Goal: Information Seeking & Learning: Check status

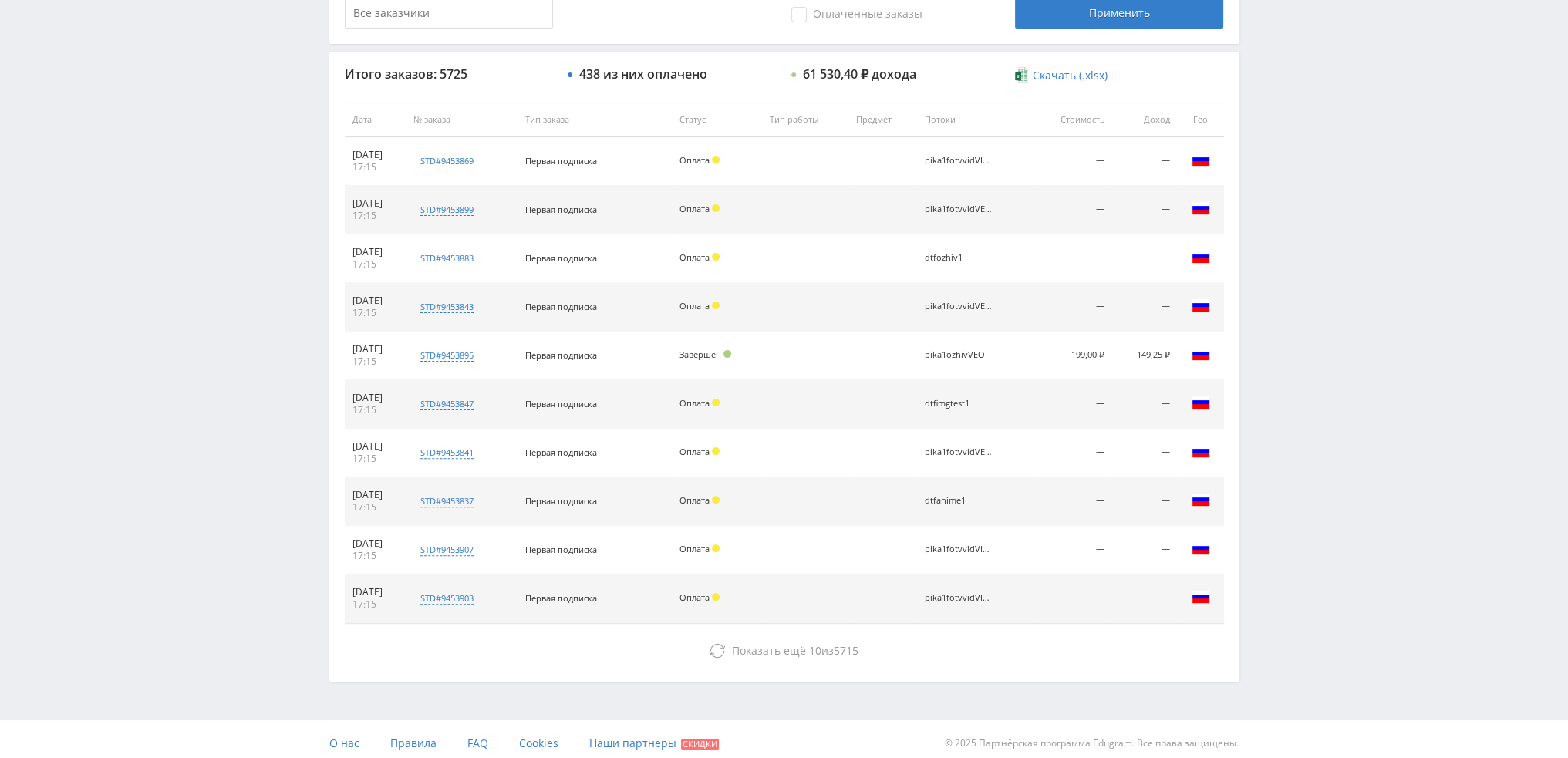
scroll to position [534, 0]
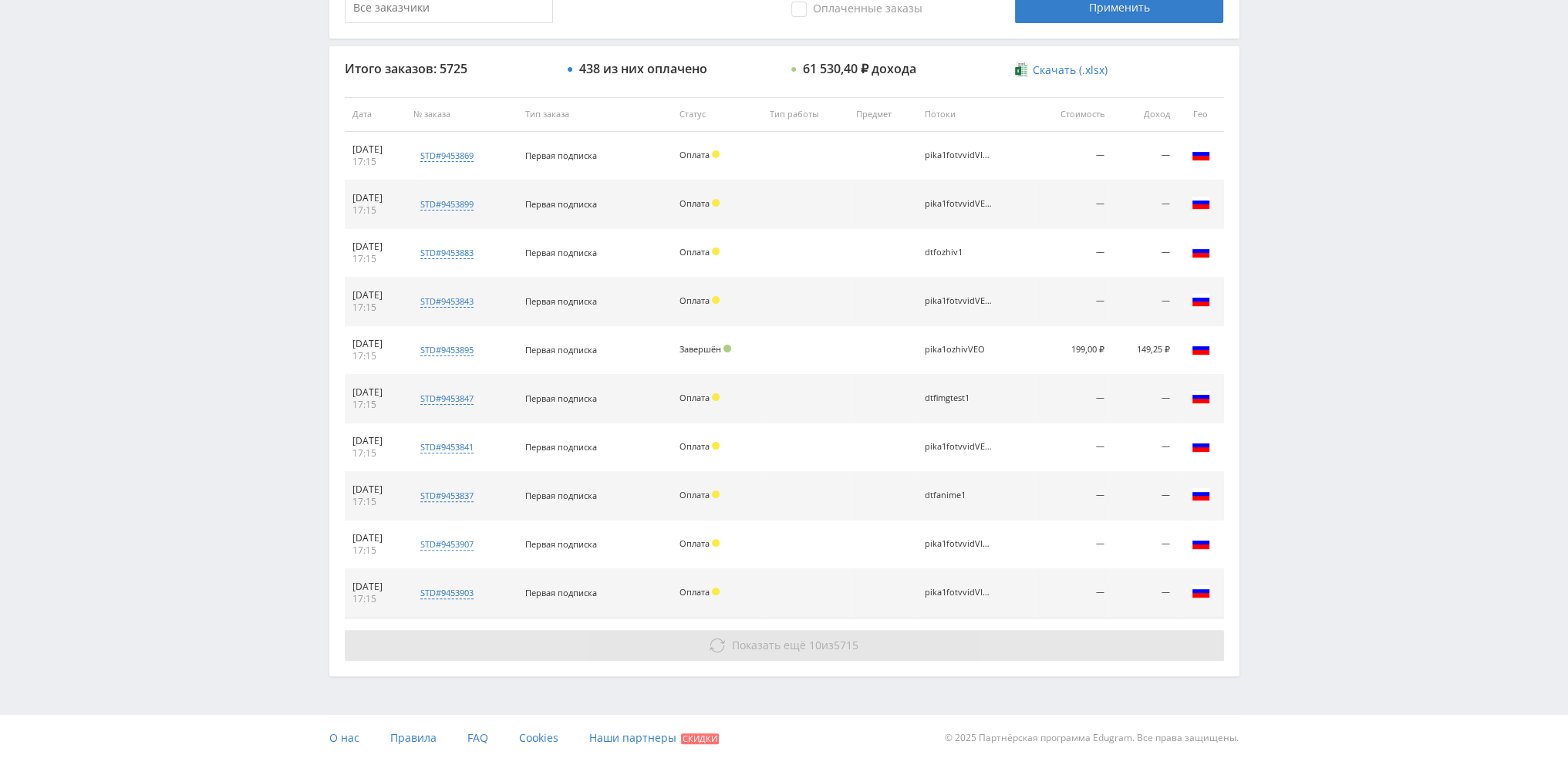
click at [802, 638] on span "Показать ещё 10 из 5715" at bounding box center [795, 645] width 127 height 15
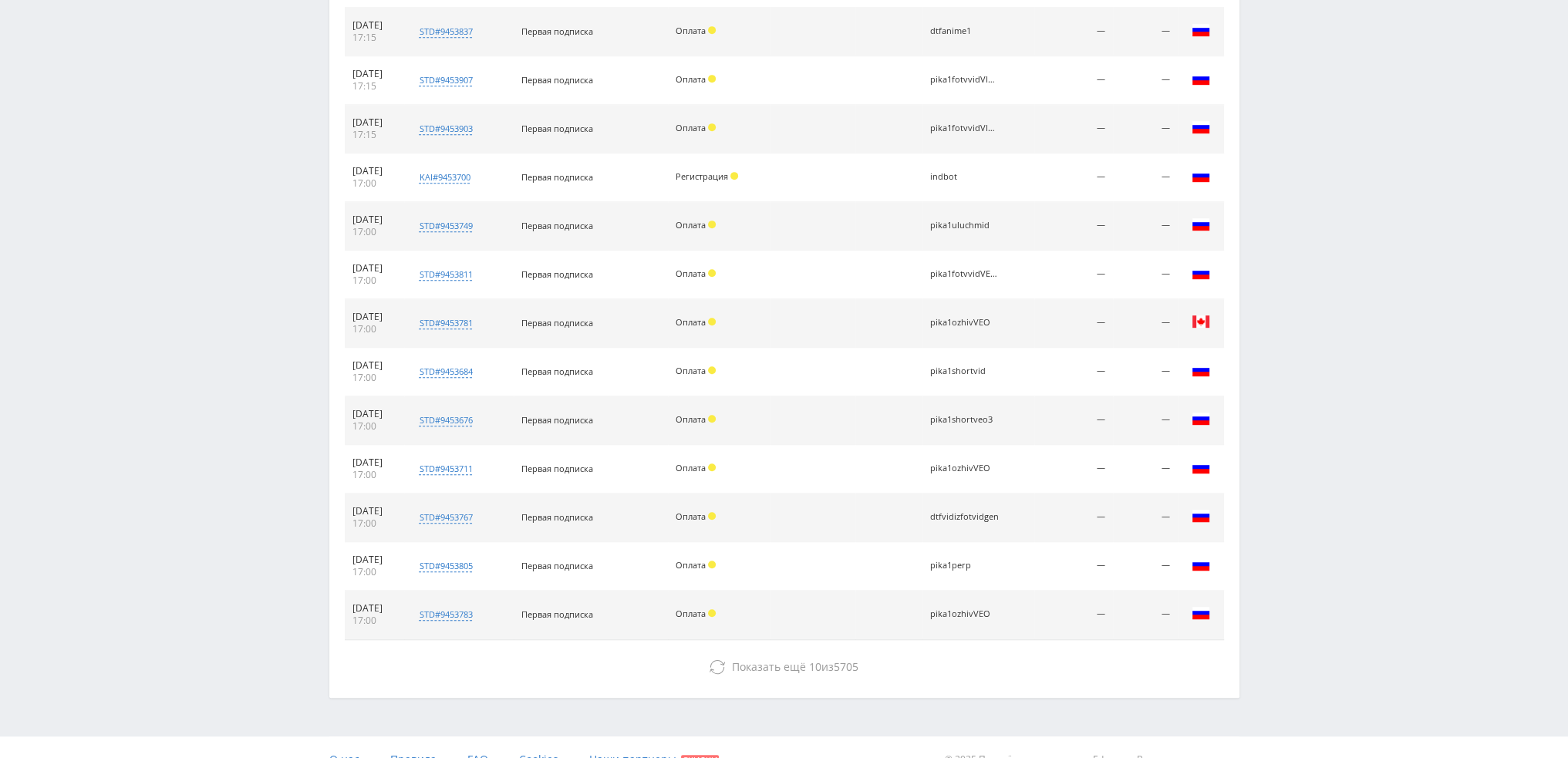
scroll to position [1018, 0]
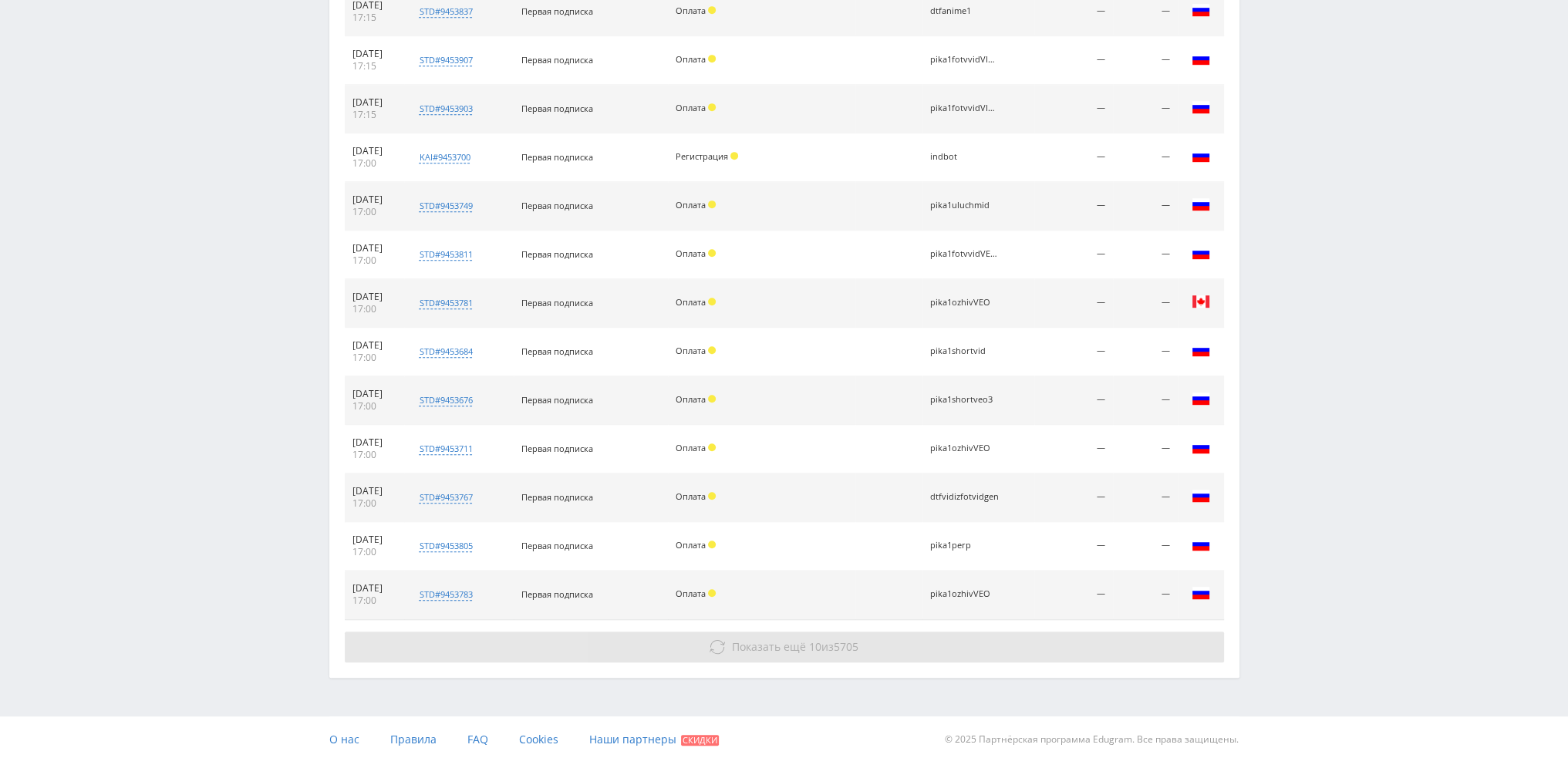
click at [823, 647] on span "Показать ещё 10 из 5705" at bounding box center [795, 647] width 127 height 15
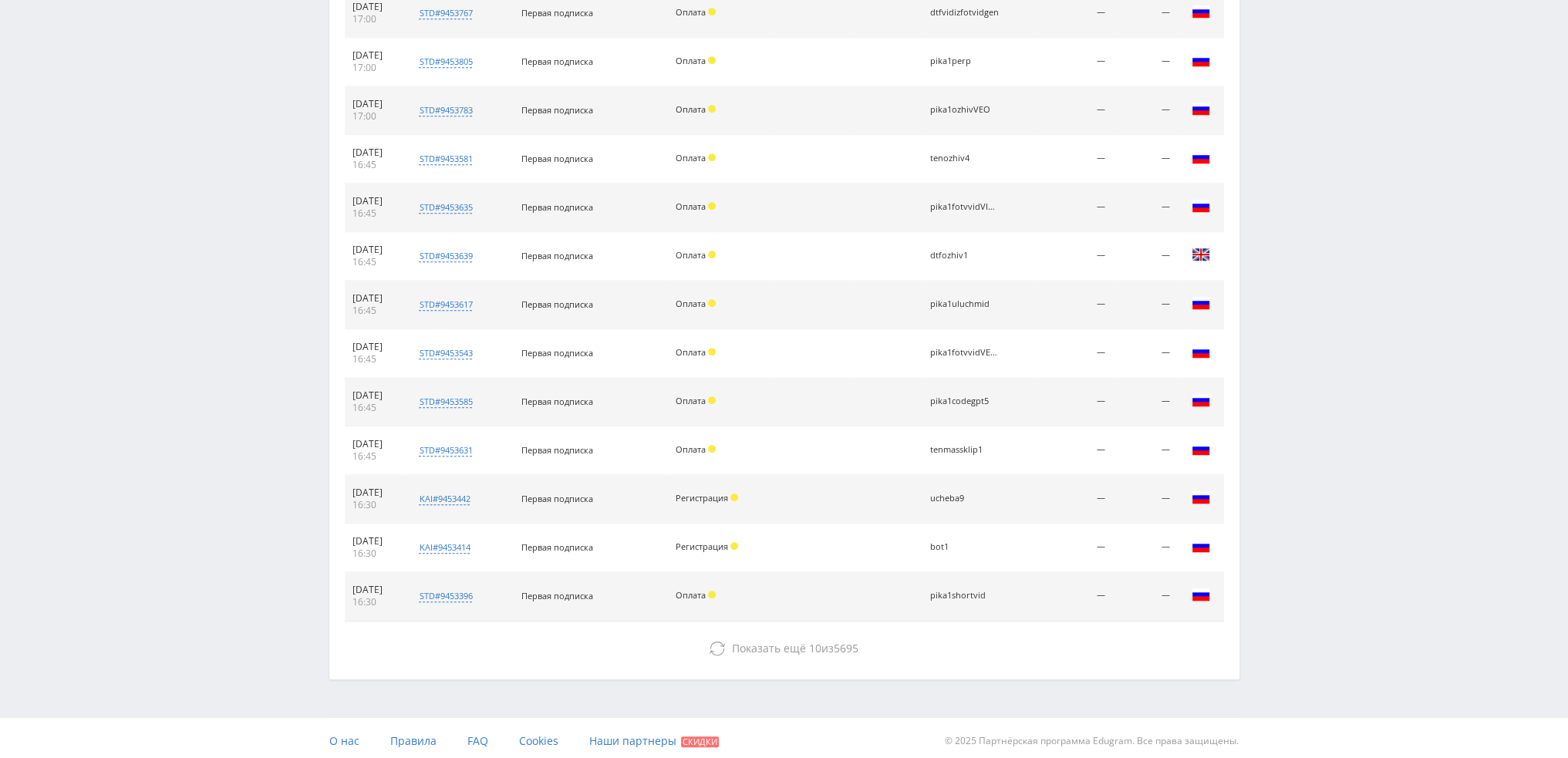
scroll to position [1503, 0]
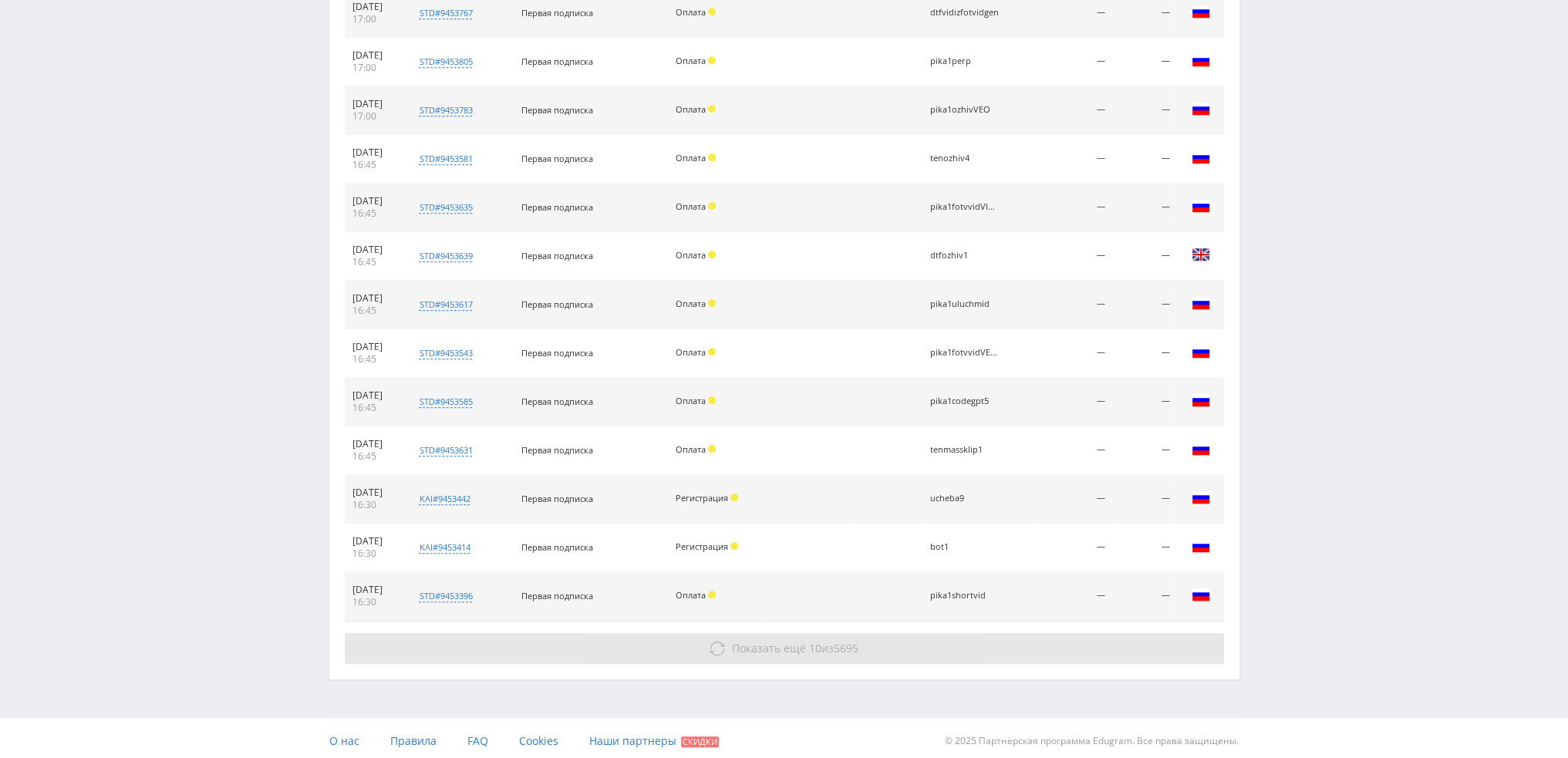
click at [836, 641] on span "5695" at bounding box center [846, 648] width 24 height 15
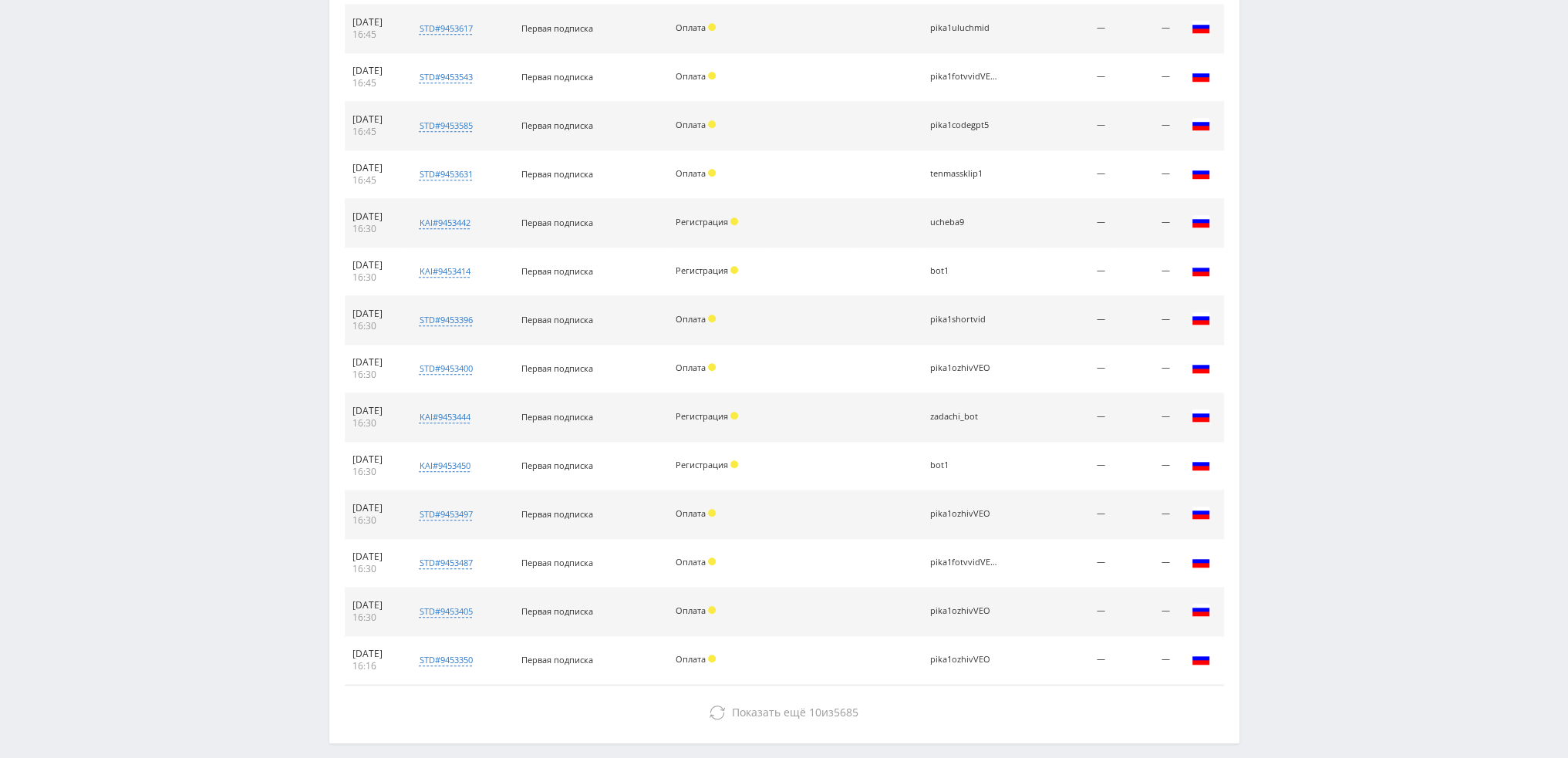
scroll to position [1842, 0]
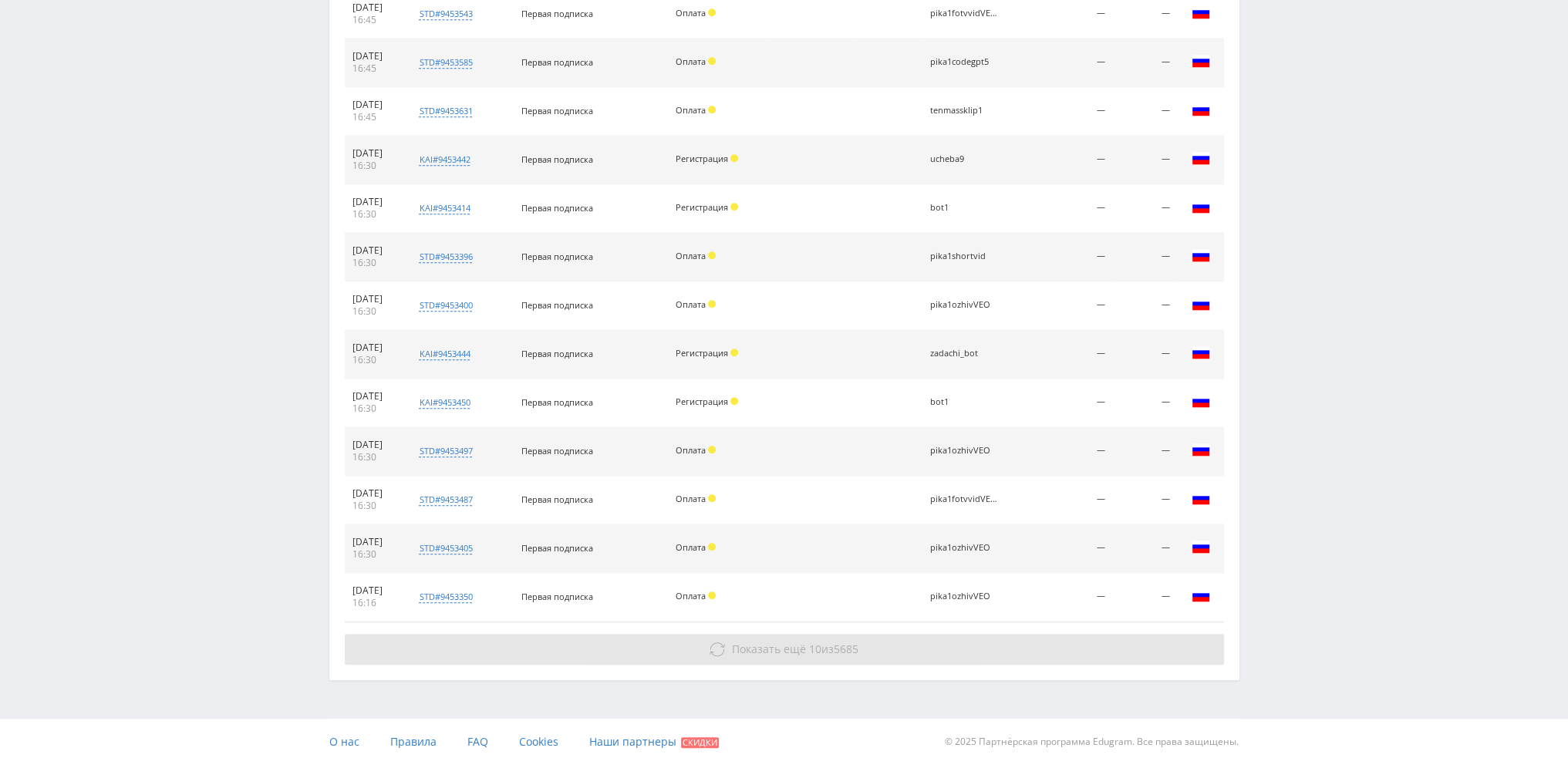
click at [812, 647] on span "10" at bounding box center [815, 649] width 12 height 15
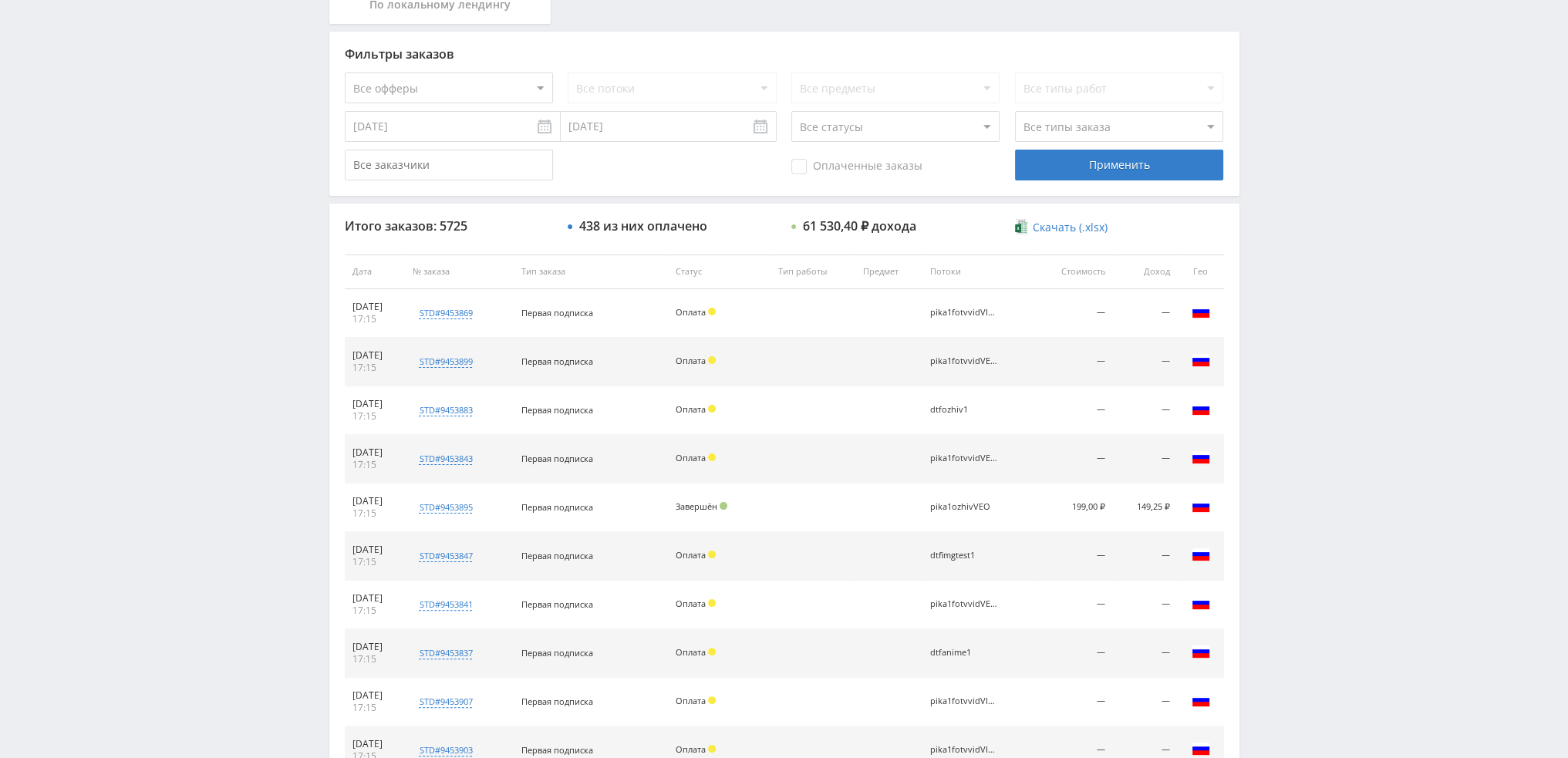
scroll to position [0, 0]
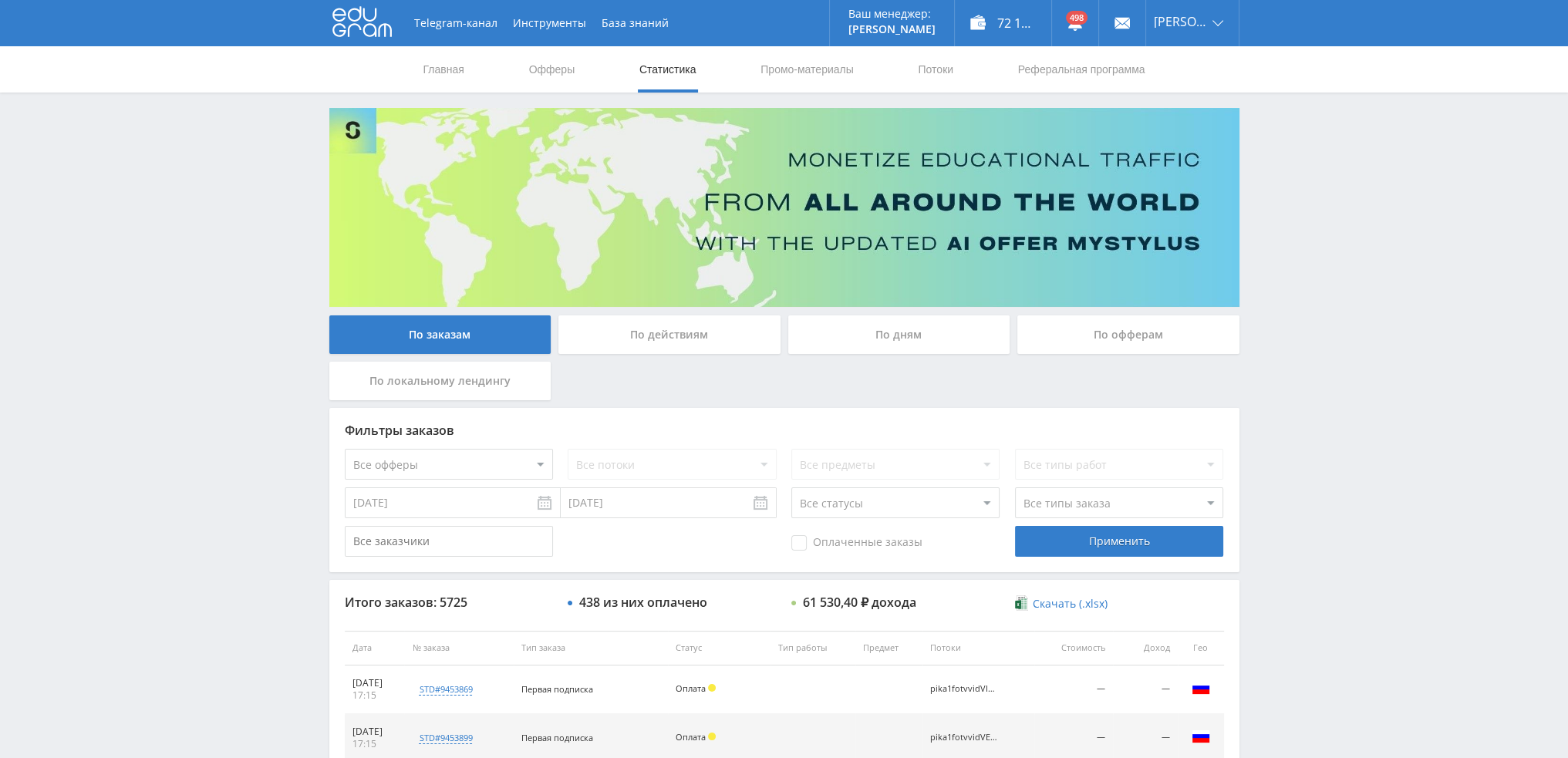
click at [912, 351] on div "По дням" at bounding box center [899, 334] width 222 height 38
click at [0, 0] on input "По дням" at bounding box center [0, 0] width 0 height 0
click at [928, 333] on div "По дням" at bounding box center [899, 334] width 222 height 38
click at [0, 0] on input "По дням" at bounding box center [0, 0] width 0 height 0
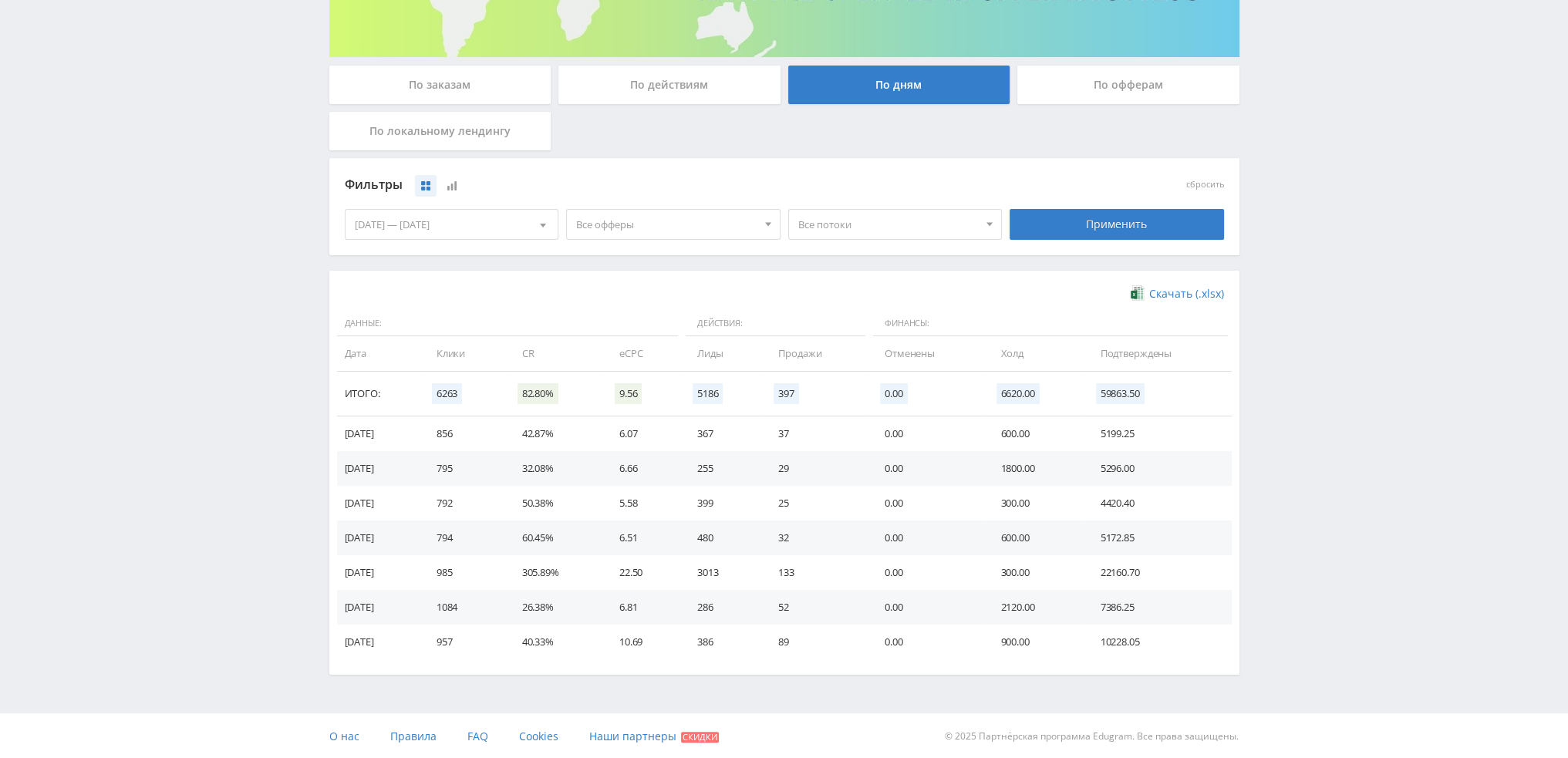
scroll to position [250, 0]
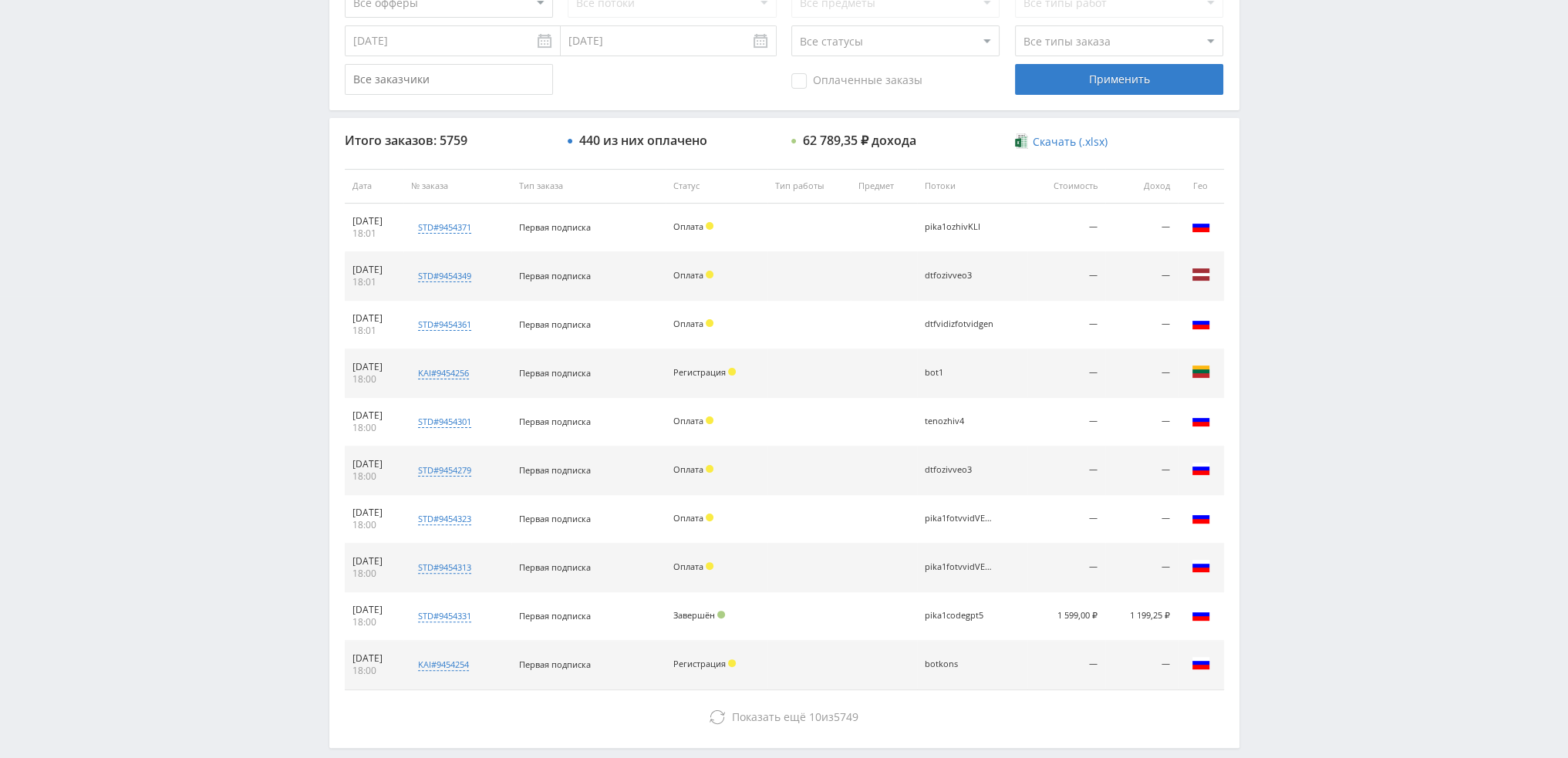
scroll to position [463, 0]
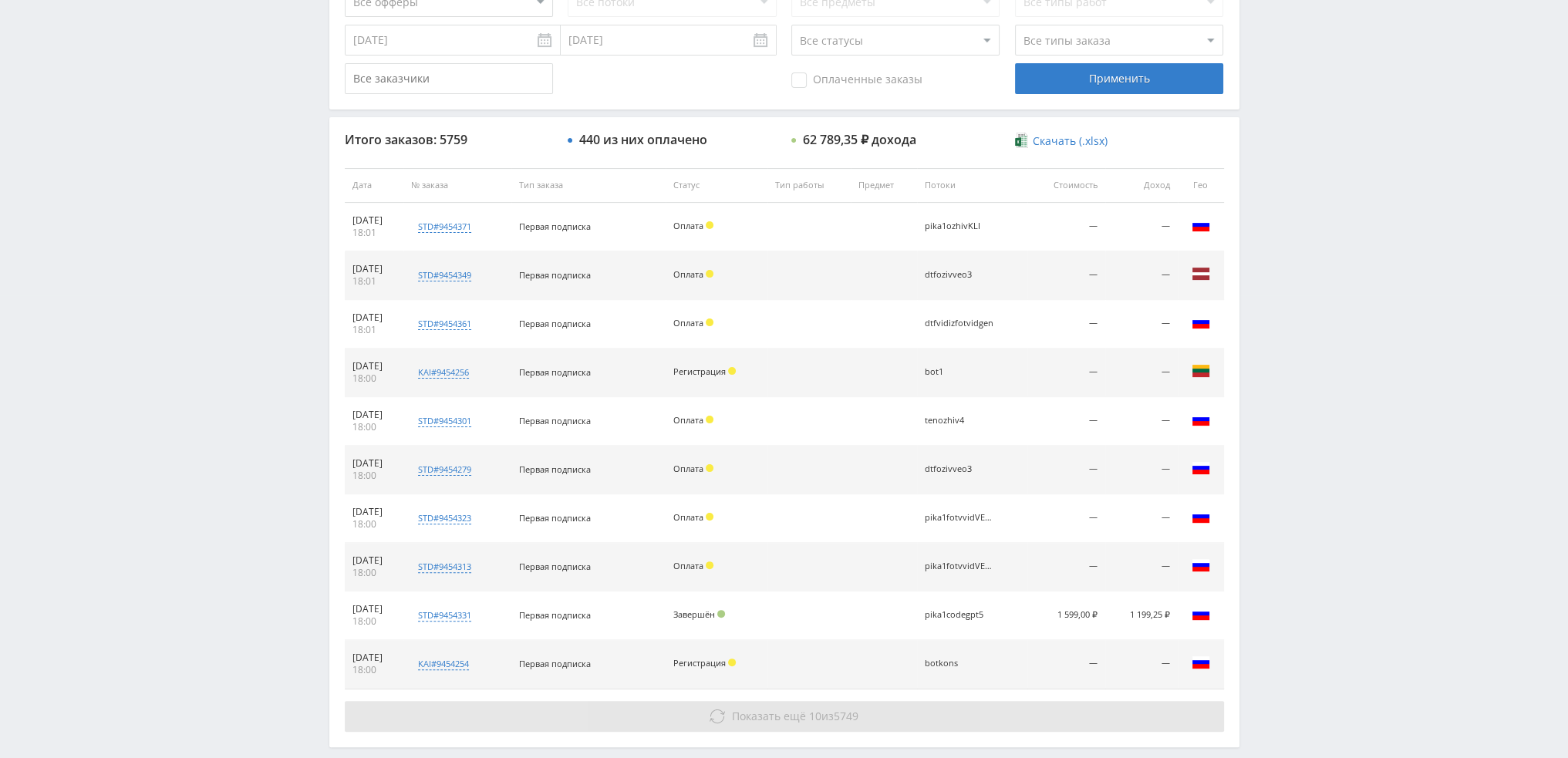
click at [895, 704] on button "Показать ещё 10 из 5749" at bounding box center [784, 717] width 879 height 31
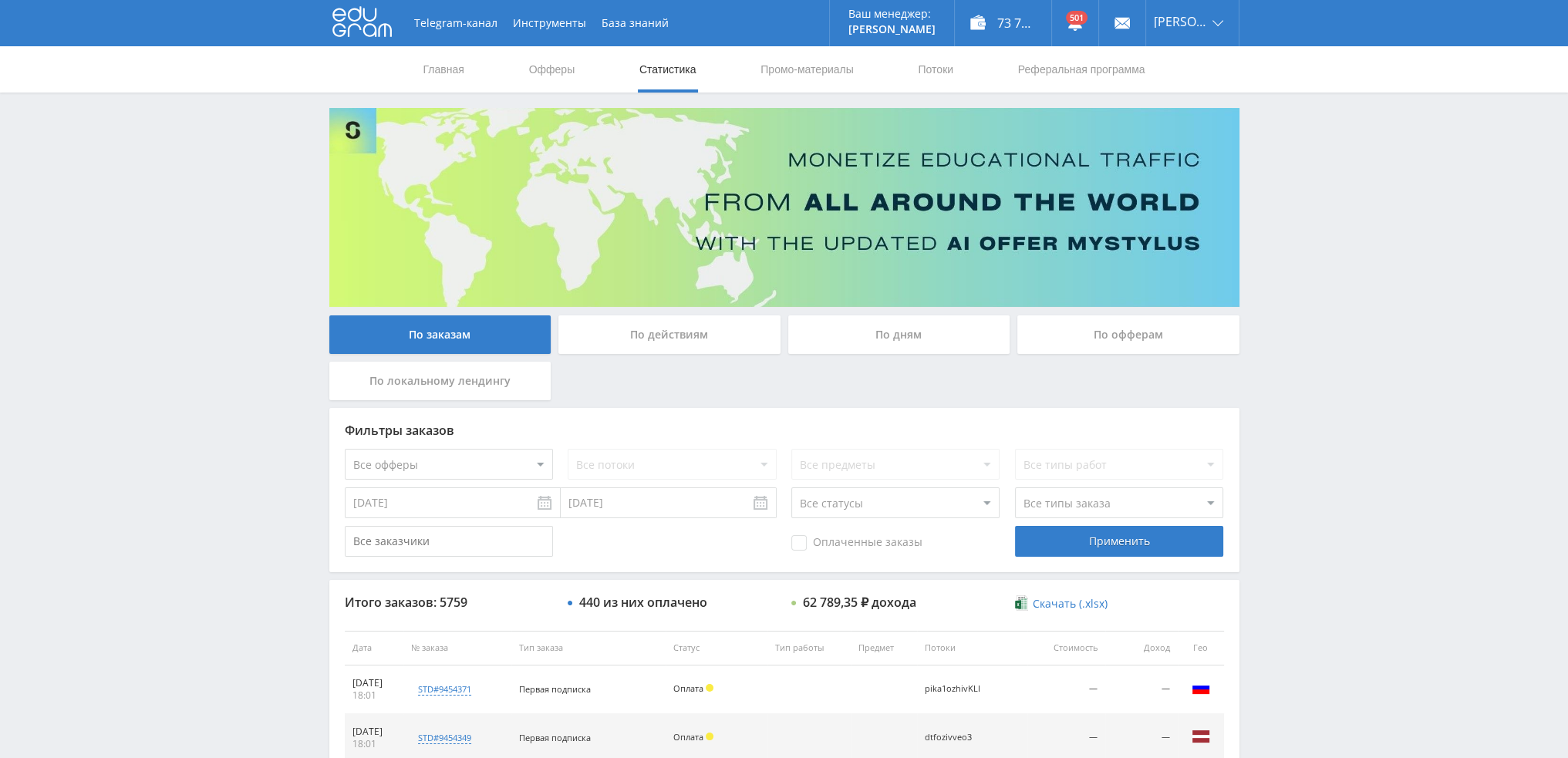
scroll to position [0, 0]
click at [870, 352] on div "По дням" at bounding box center [899, 334] width 222 height 38
click at [0, 0] on input "По дням" at bounding box center [0, 0] width 0 height 0
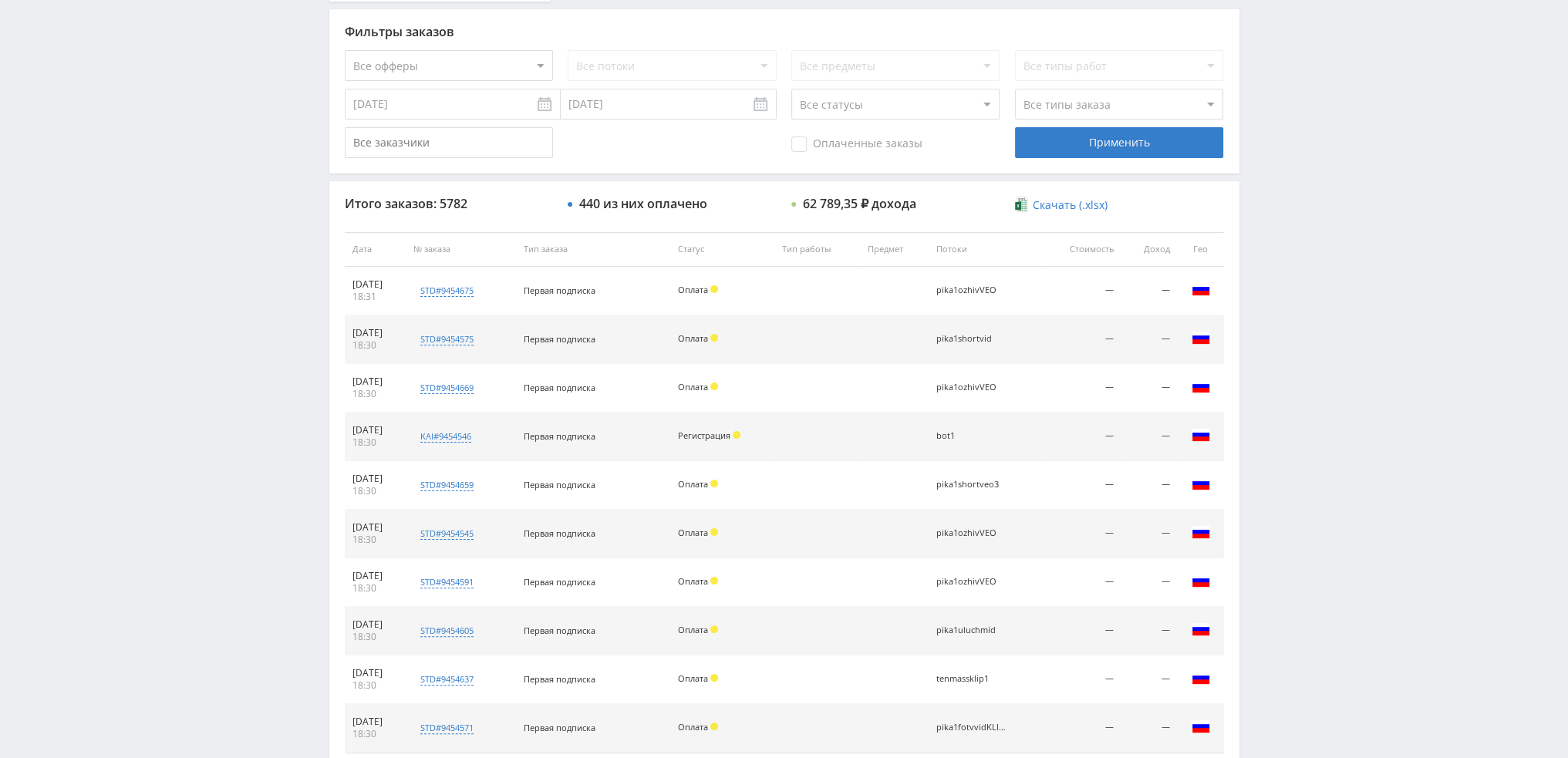
scroll to position [534, 0]
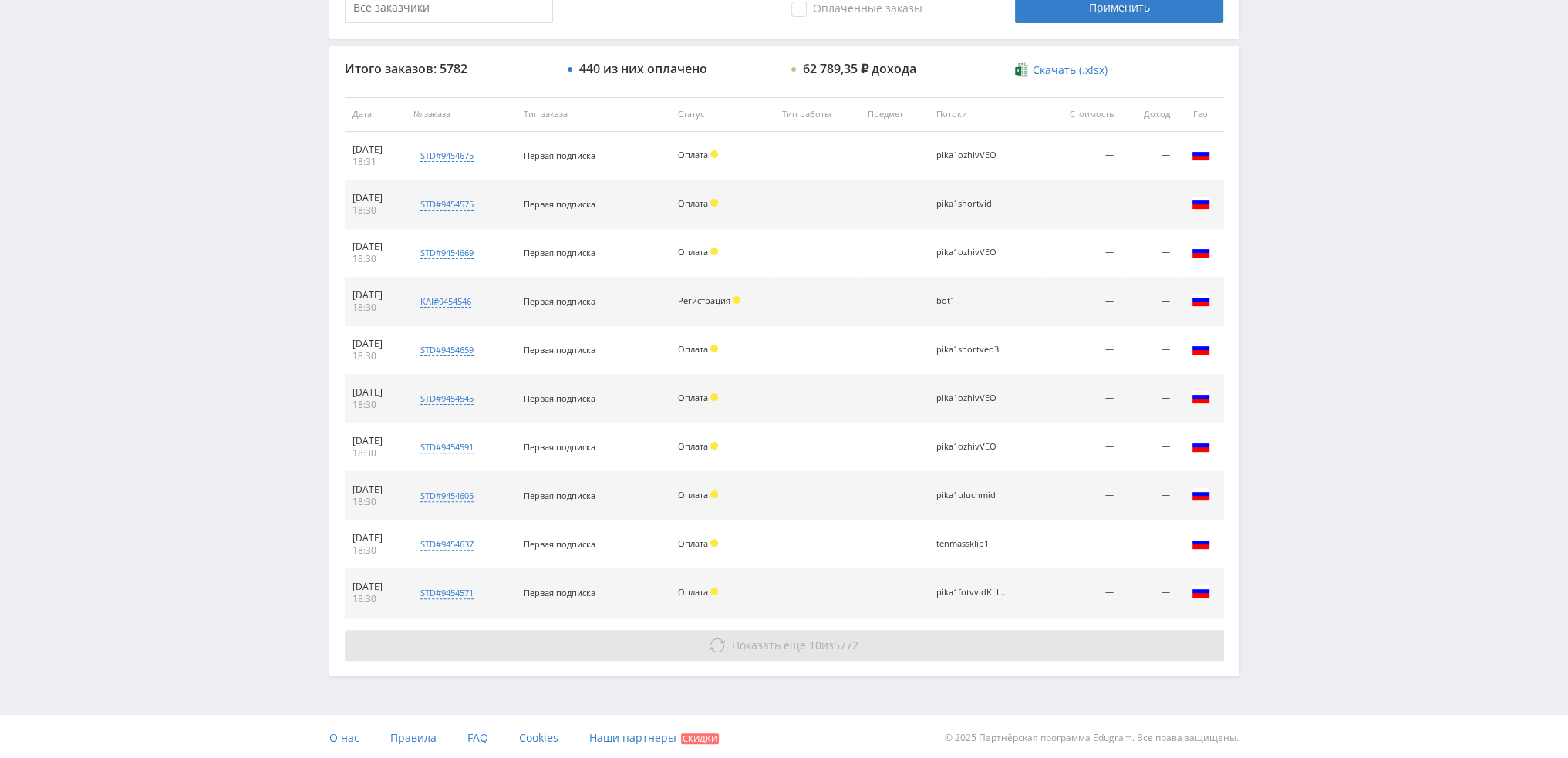
click at [793, 651] on span "Показать ещё" at bounding box center [769, 645] width 74 height 15
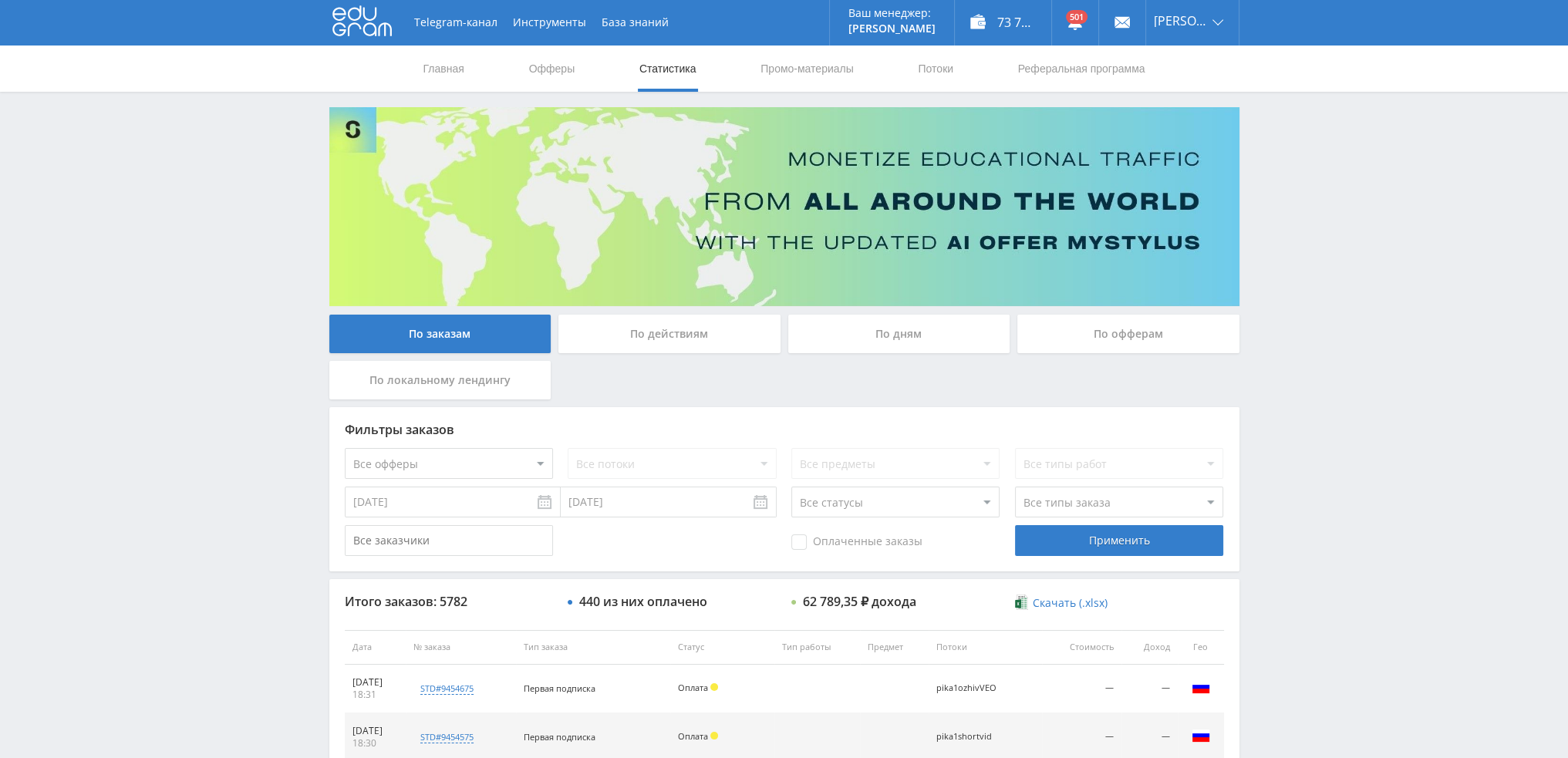
scroll to position [0, 0]
click at [933, 325] on div "По дням" at bounding box center [899, 334] width 222 height 38
click at [0, 0] on input "По дням" at bounding box center [0, 0] width 0 height 0
click at [904, 346] on div "По дням" at bounding box center [899, 334] width 222 height 38
click at [0, 0] on input "По дням" at bounding box center [0, 0] width 0 height 0
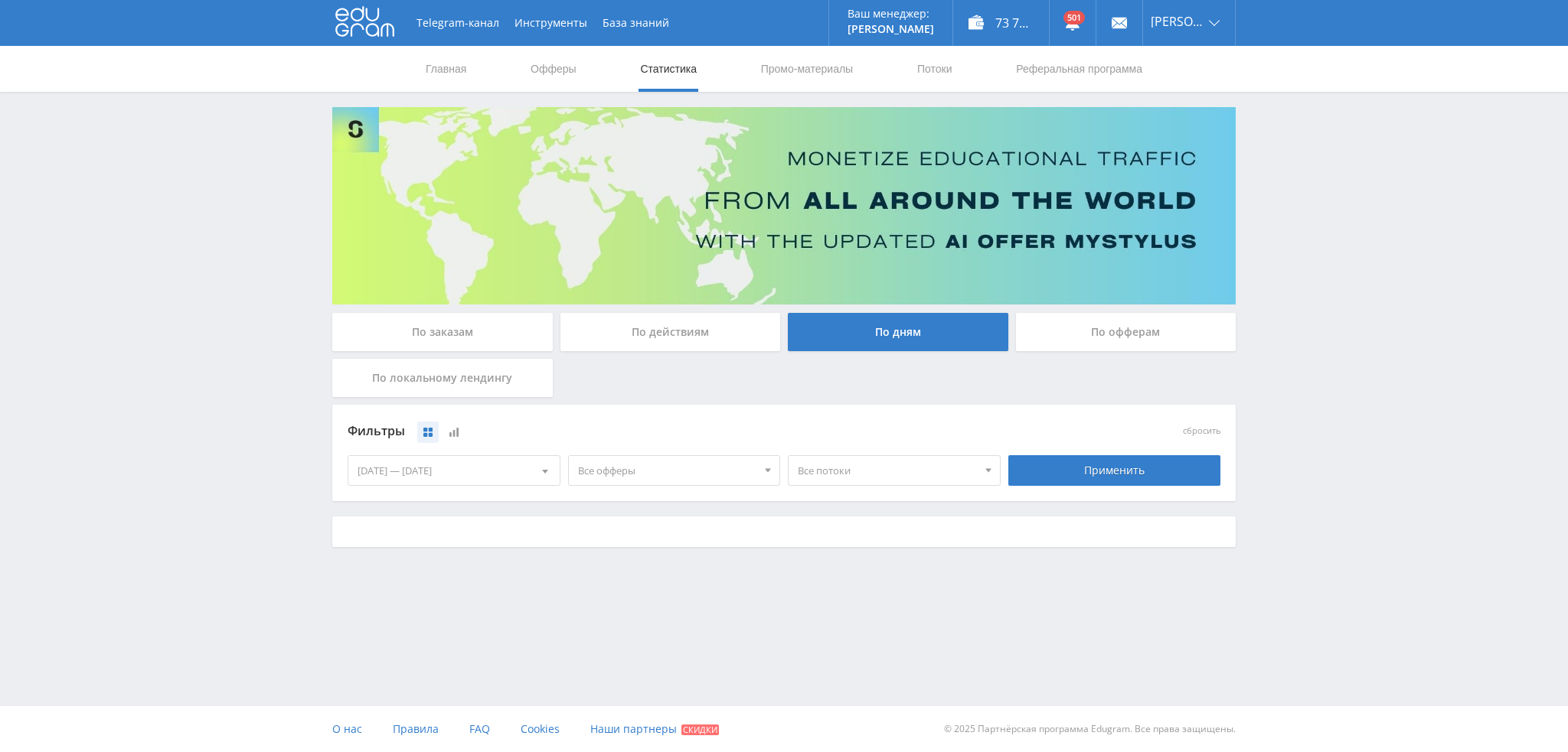
click at [699, 476] on span "Все офферы" at bounding box center [667, 470] width 179 height 29
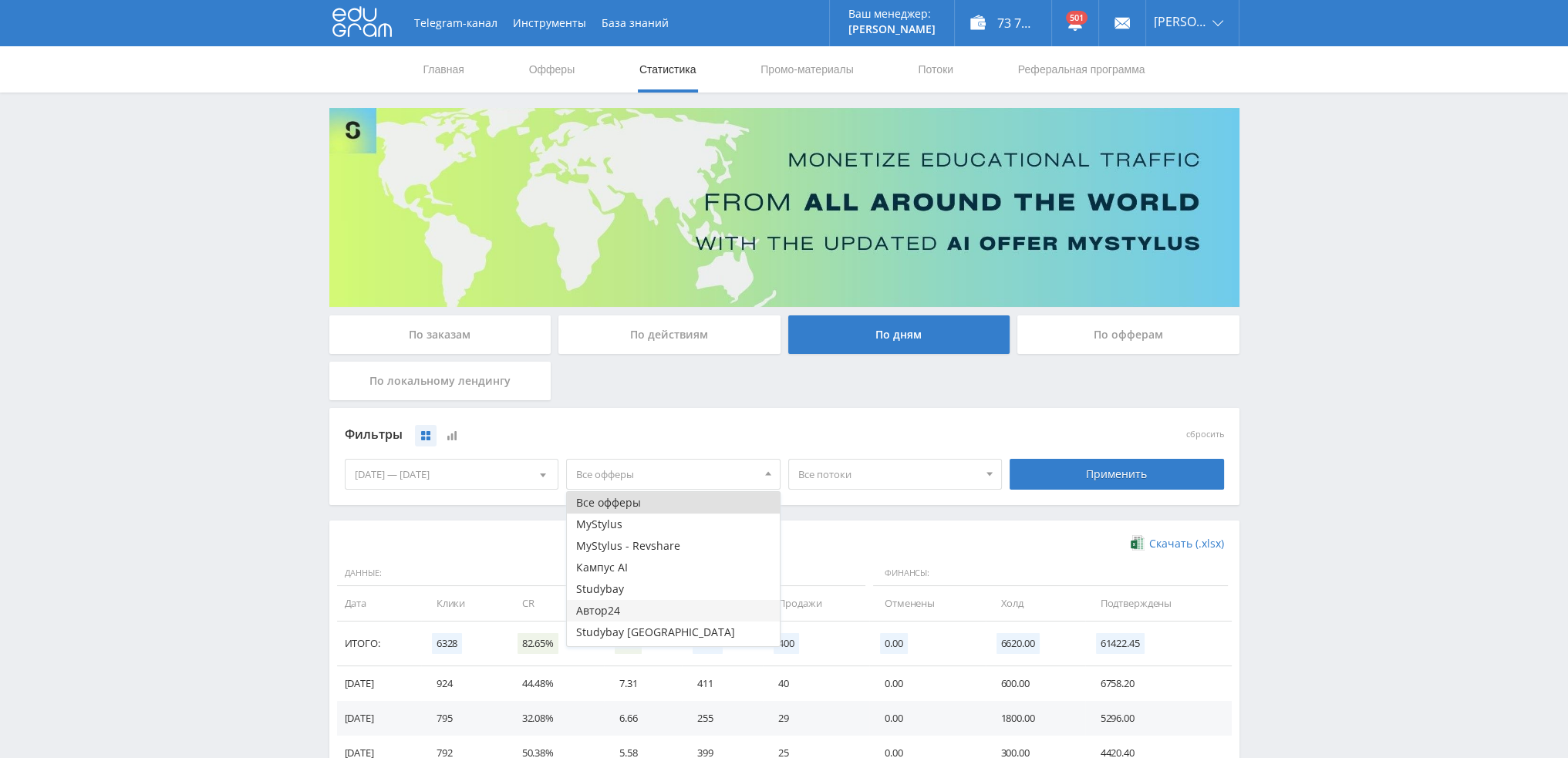
drag, startPoint x: 614, startPoint y: 570, endPoint x: 611, endPoint y: 607, distance: 37.1
click at [611, 607] on ul "Все офферы MyStylus MyStylus - Revshare Кампус AI [GEOGRAPHIC_DATA] Автор24 Stu…" at bounding box center [673, 578] width 213 height 173
click at [619, 617] on button "Автор24" at bounding box center [673, 611] width 213 height 22
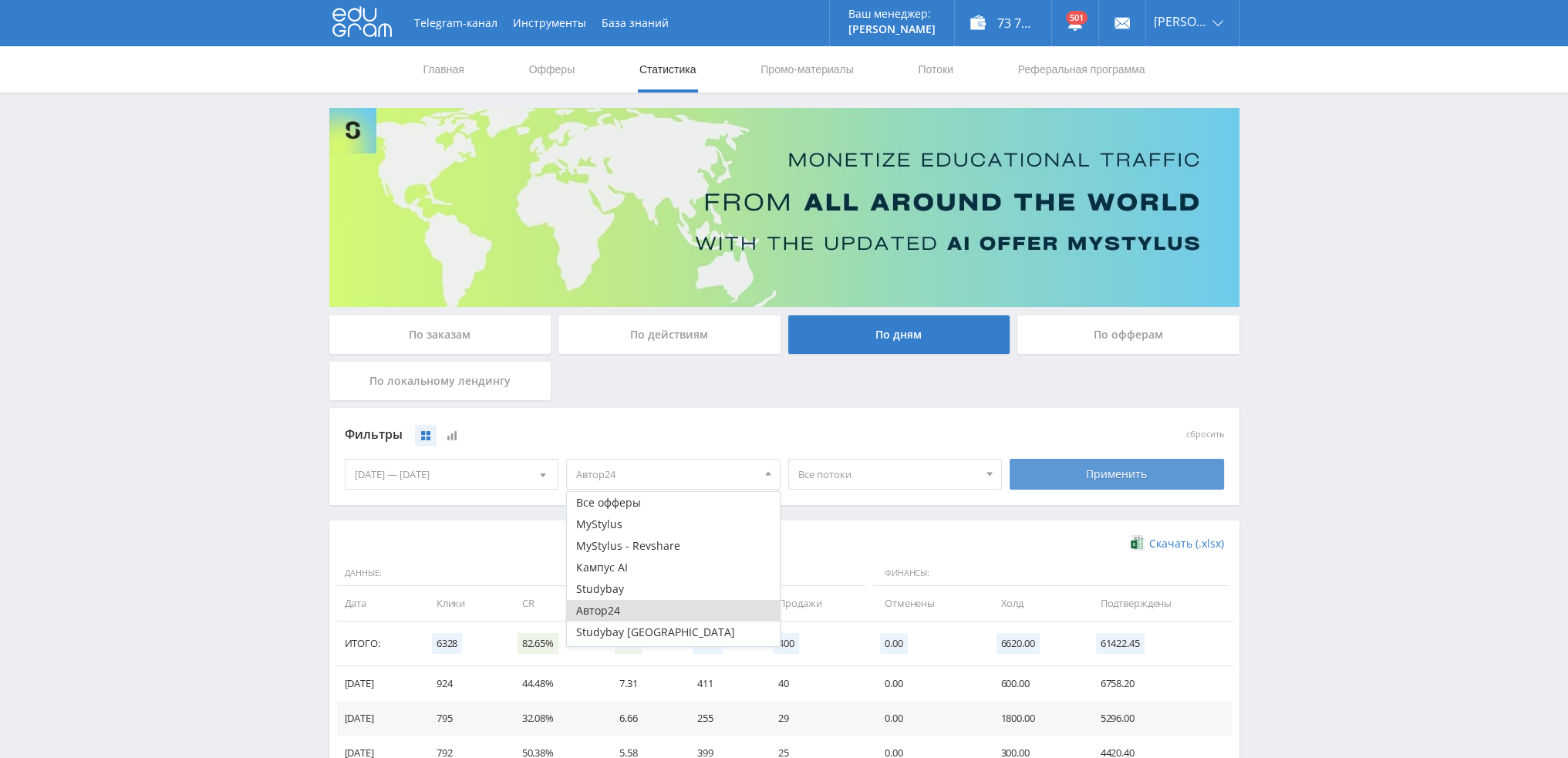
click at [1119, 472] on div "Применить" at bounding box center [1117, 474] width 215 height 31
